Goal: Information Seeking & Learning: Learn about a topic

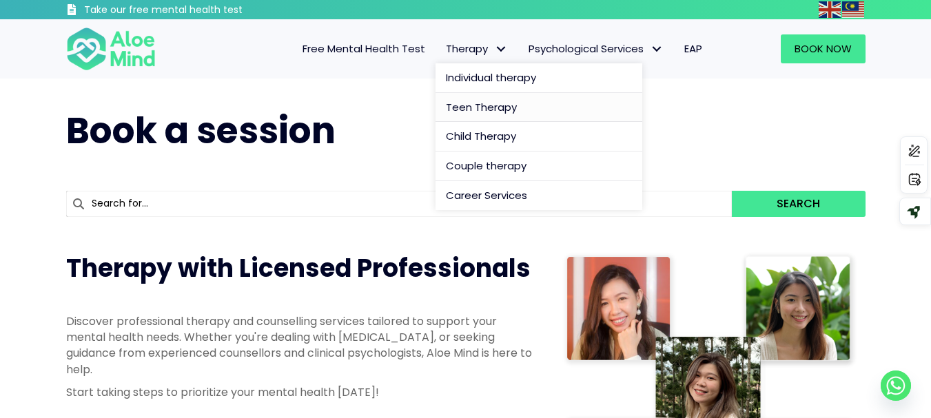
click at [513, 102] on span "Teen Therapy" at bounding box center [481, 107] width 71 height 14
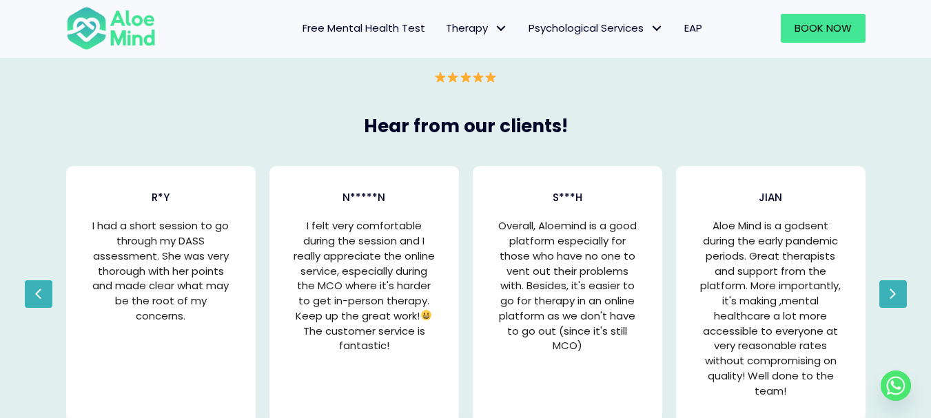
scroll to position [2690, 0]
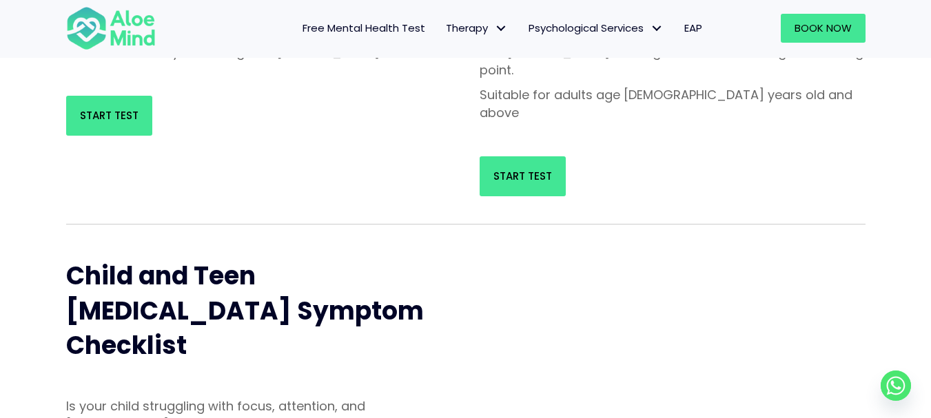
scroll to position [465, 0]
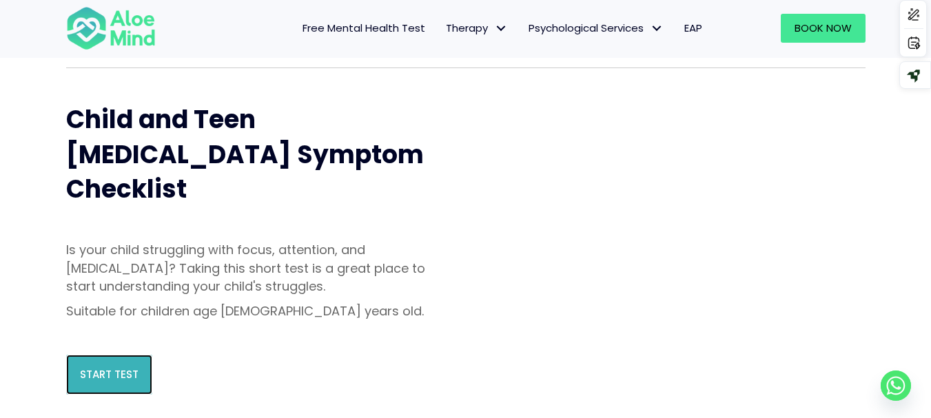
click at [127, 367] on span "Start Test" at bounding box center [109, 374] width 59 height 14
